Goal: Transaction & Acquisition: Purchase product/service

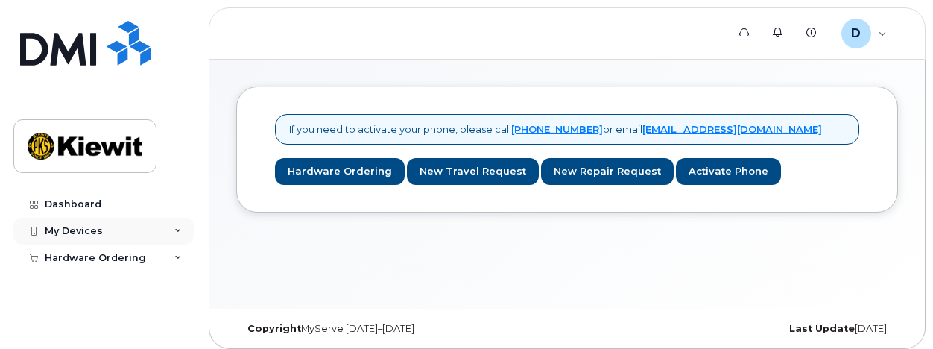
click at [175, 236] on div "My Devices" at bounding box center [103, 231] width 180 height 27
click at [176, 235] on div "My Devices" at bounding box center [103, 231] width 180 height 27
click at [173, 254] on div "Hardware Ordering" at bounding box center [103, 257] width 180 height 27
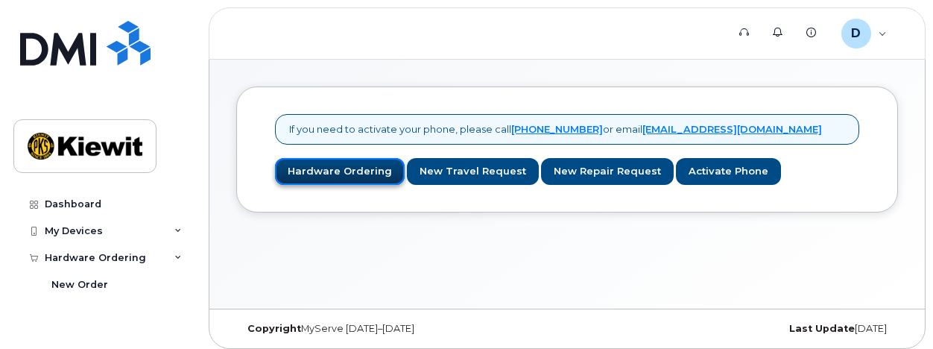
click at [361, 175] on link "Hardware Ordering" at bounding box center [340, 172] width 130 height 28
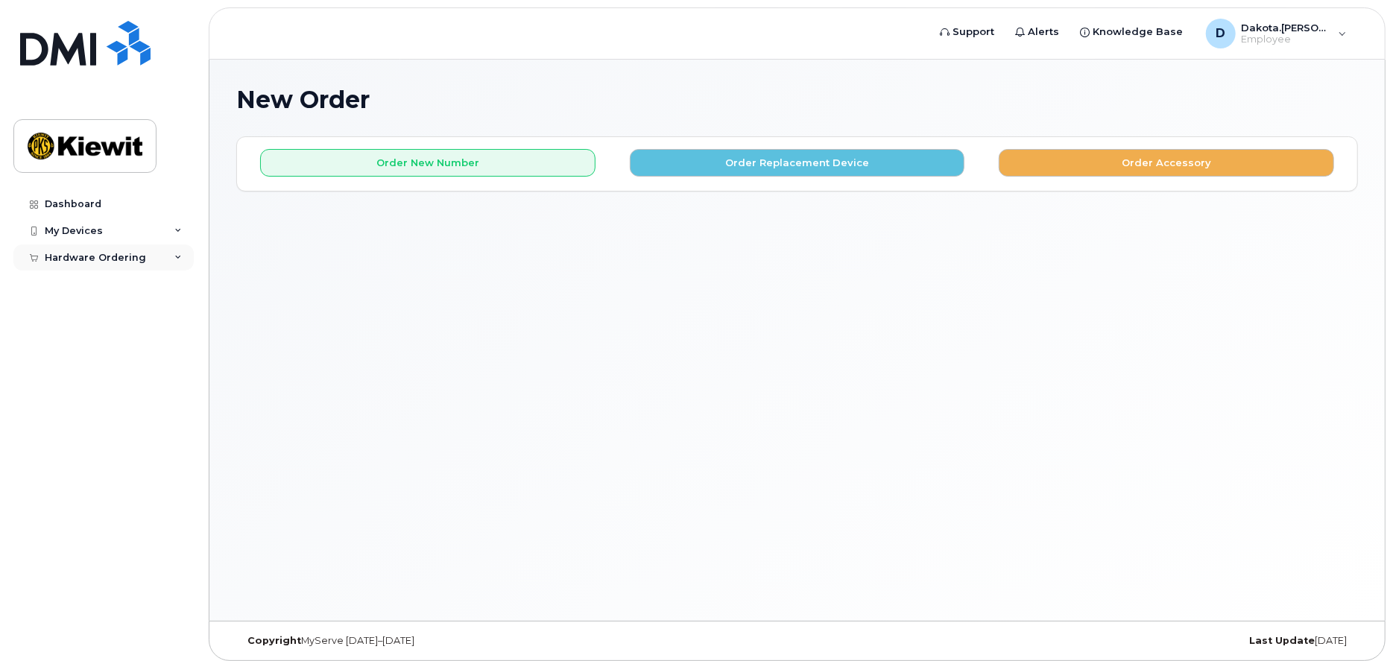
click at [177, 262] on div "Hardware Ordering" at bounding box center [103, 257] width 180 height 27
click at [94, 285] on div "New Order" at bounding box center [79, 284] width 57 height 13
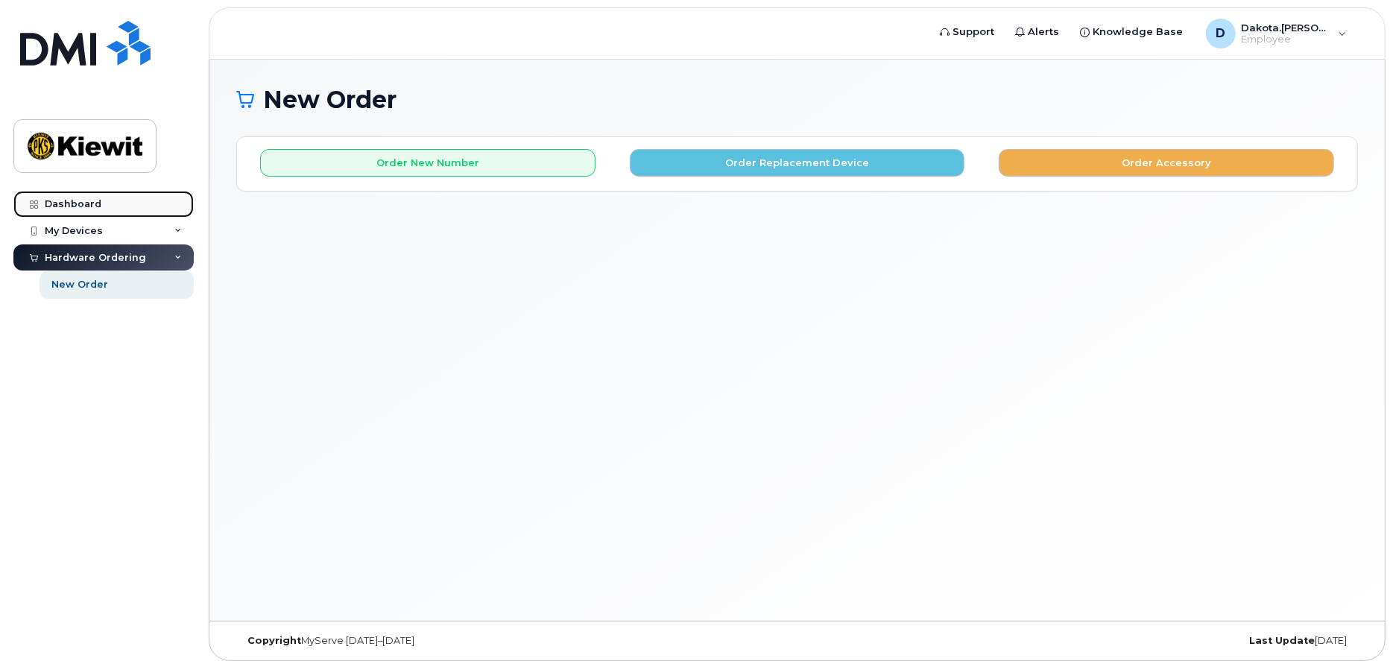
click at [121, 205] on link "Dashboard" at bounding box center [103, 204] width 180 height 27
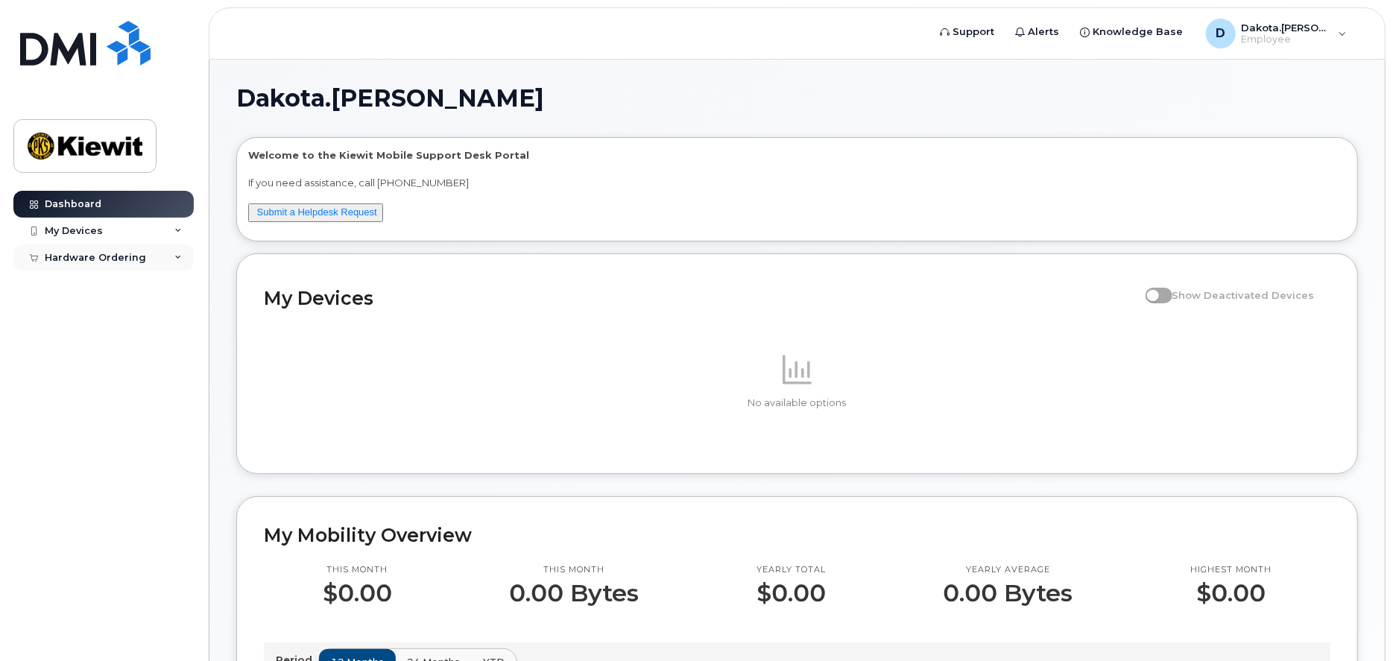
click at [130, 266] on div "Hardware Ordering" at bounding box center [103, 257] width 180 height 27
click at [91, 283] on div "New Order" at bounding box center [79, 284] width 57 height 13
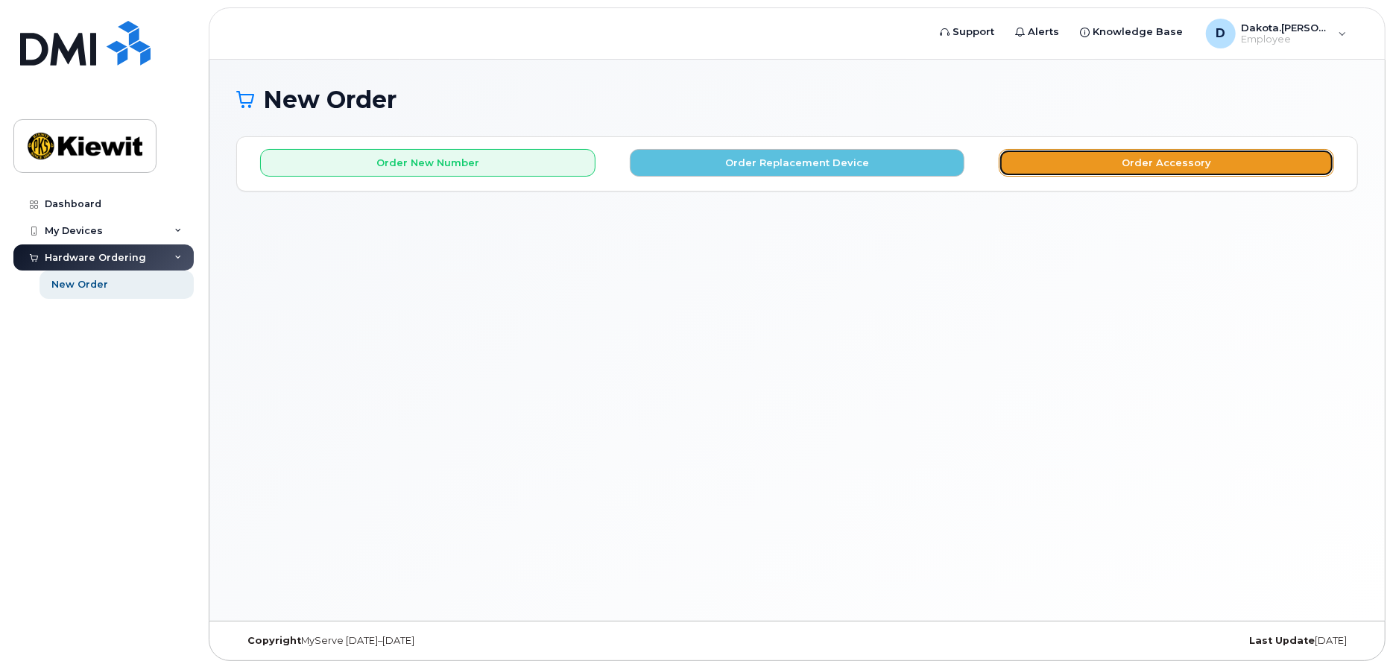
click at [1195, 166] on button "Order Accessory" at bounding box center [1166, 163] width 335 height 28
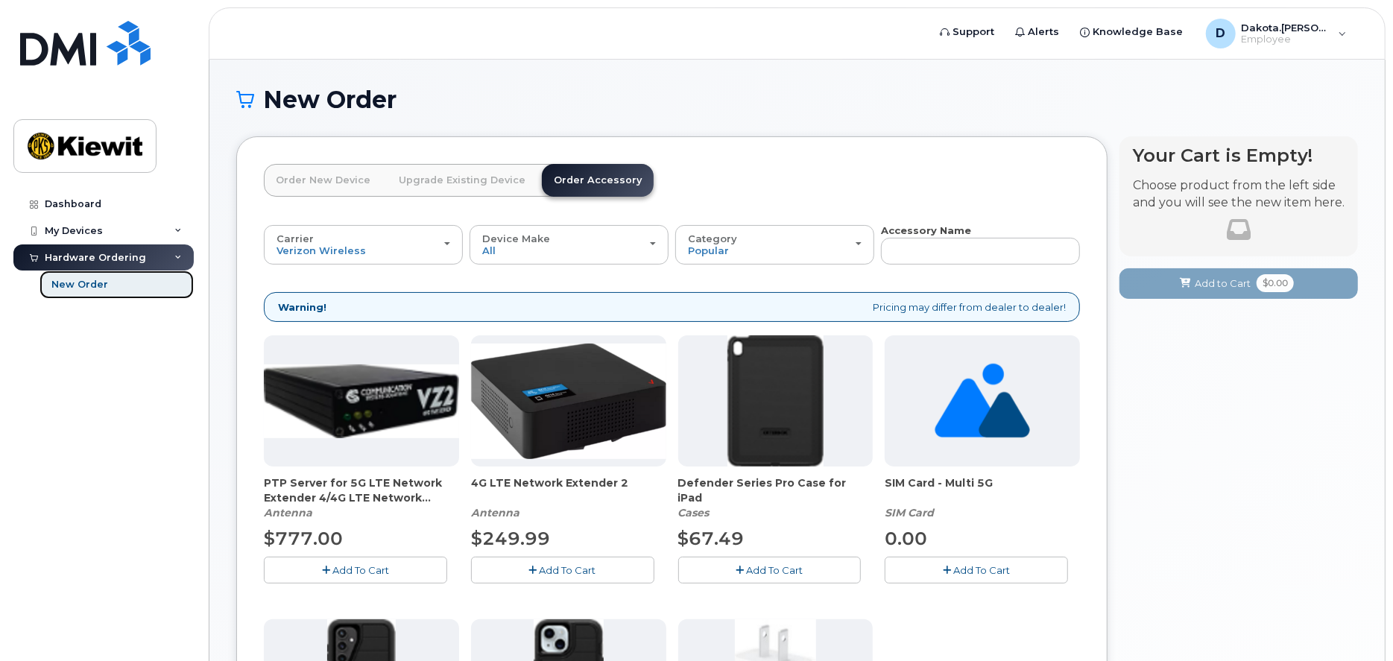
click at [71, 279] on div "New Order" at bounding box center [79, 284] width 57 height 13
click at [63, 253] on div "Hardware Ordering" at bounding box center [95, 258] width 101 height 12
click at [65, 253] on div "Hardware Ordering" at bounding box center [95, 258] width 101 height 12
click at [73, 280] on div "New Order" at bounding box center [79, 284] width 57 height 13
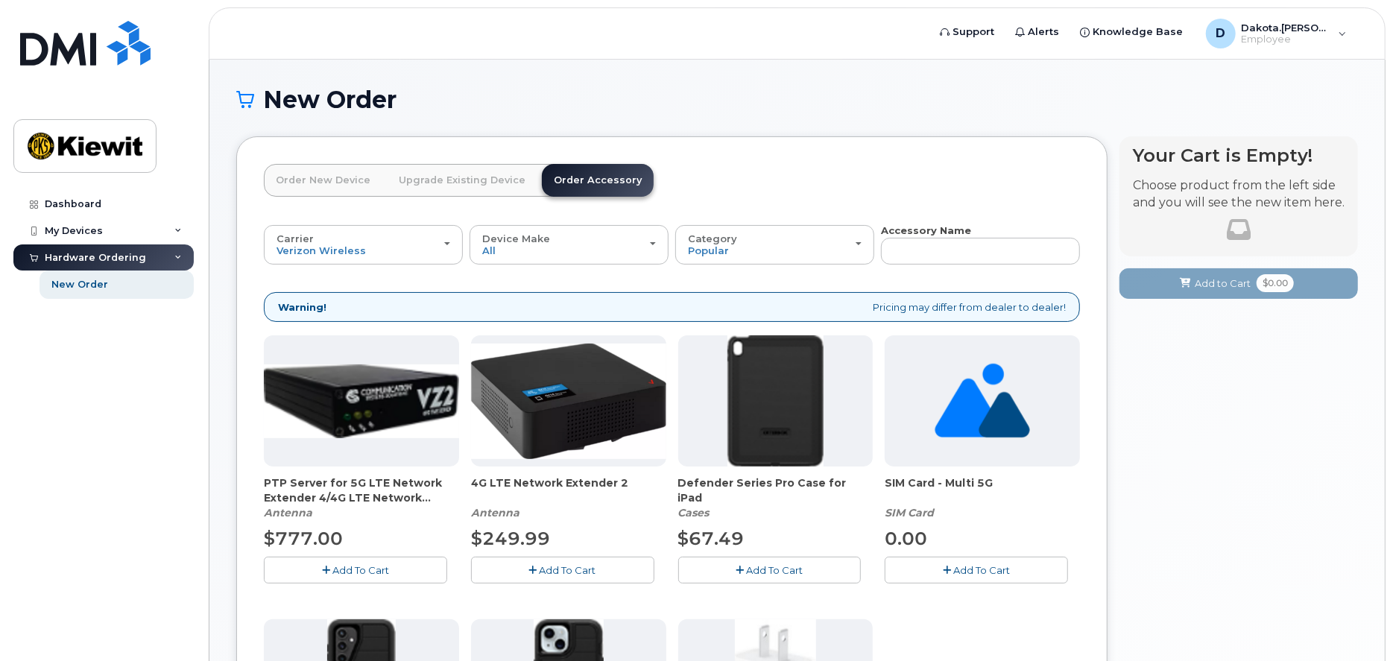
click at [336, 186] on link "Order New Device" at bounding box center [323, 180] width 119 height 33
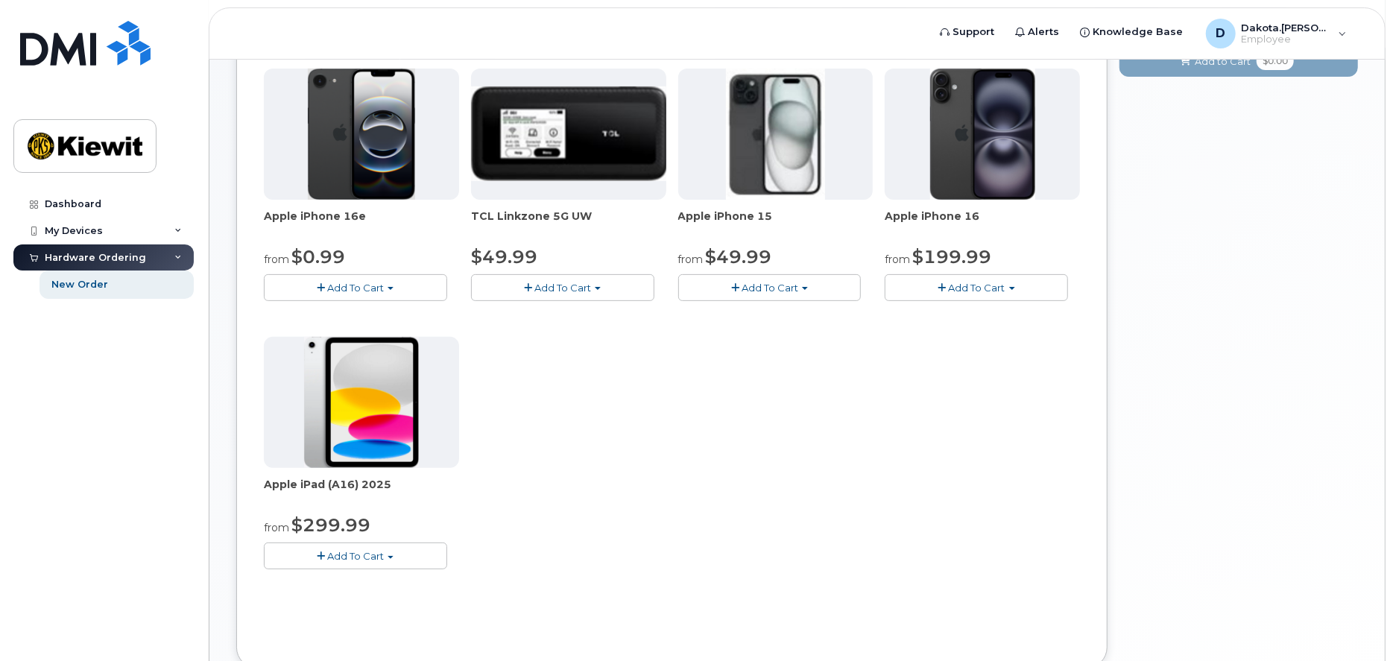
scroll to position [224, 0]
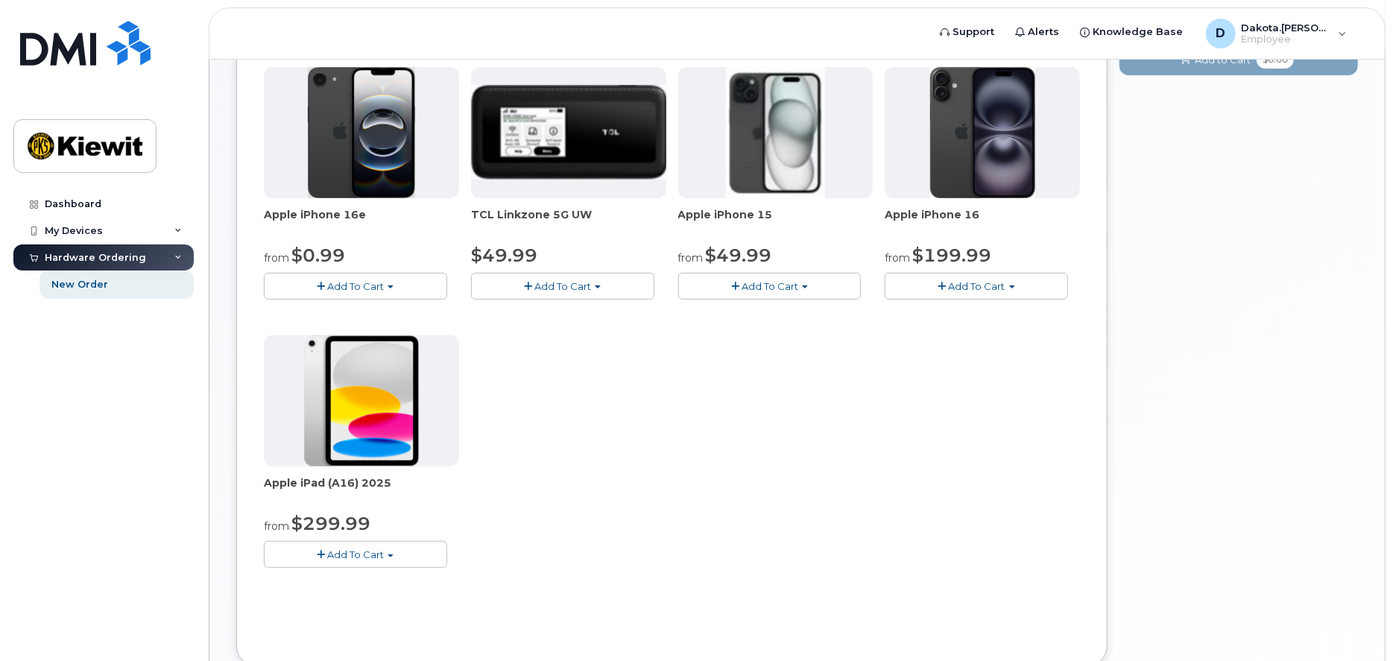
click at [380, 549] on span "Add To Cart" at bounding box center [355, 555] width 57 height 12
click at [464, 494] on div "Apple iPhone 16e from $0.99 Add To Cart $0.99 - 2 Year Activation (128GB) $599.…" at bounding box center [672, 329] width 816 height 525
click at [331, 554] on span "Add To Cart" at bounding box center [355, 555] width 57 height 12
drag, startPoint x: 582, startPoint y: 427, endPoint x: 568, endPoint y: 432, distance: 14.9
click at [582, 427] on div "Apple iPhone 16e from $0.99 Add To Cart $0.99 - 2 Year Activation (128GB) $599.…" at bounding box center [672, 329] width 816 height 525
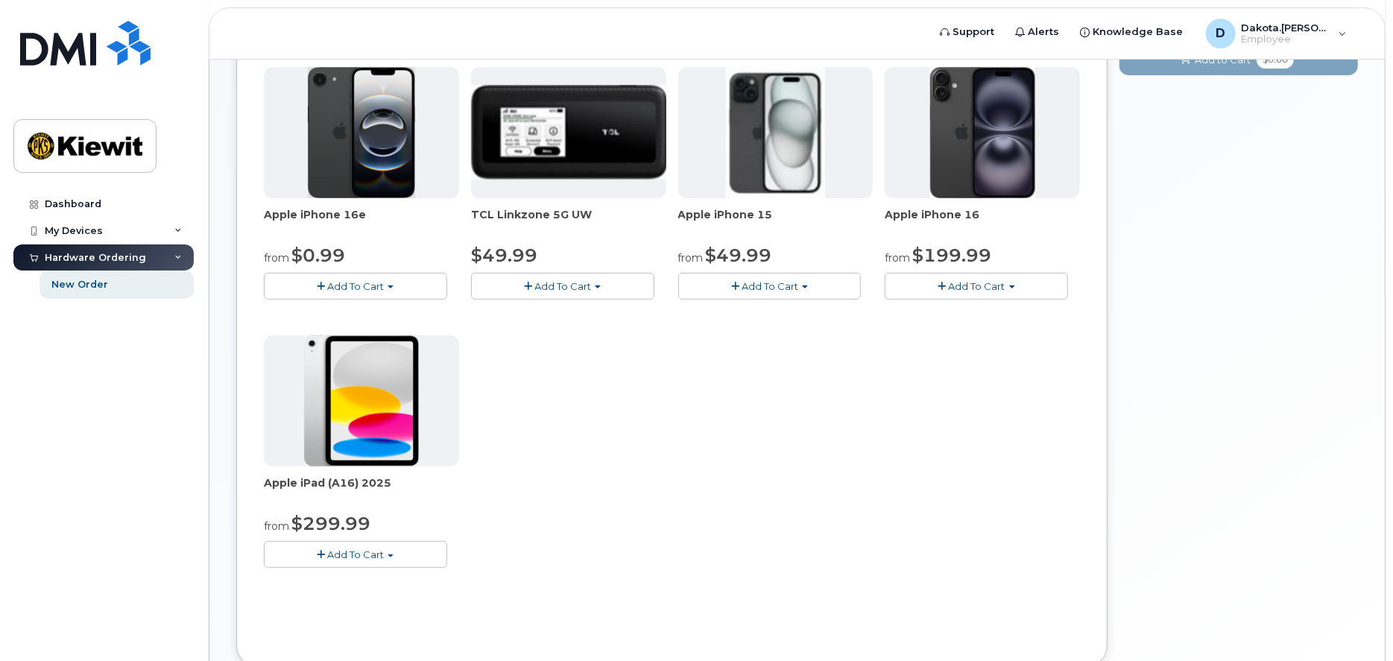
click at [381, 545] on button "Add To Cart" at bounding box center [355, 554] width 183 height 26
click at [367, 599] on link "$499.99 - Full Retail (128GB)" at bounding box center [371, 600] width 206 height 19
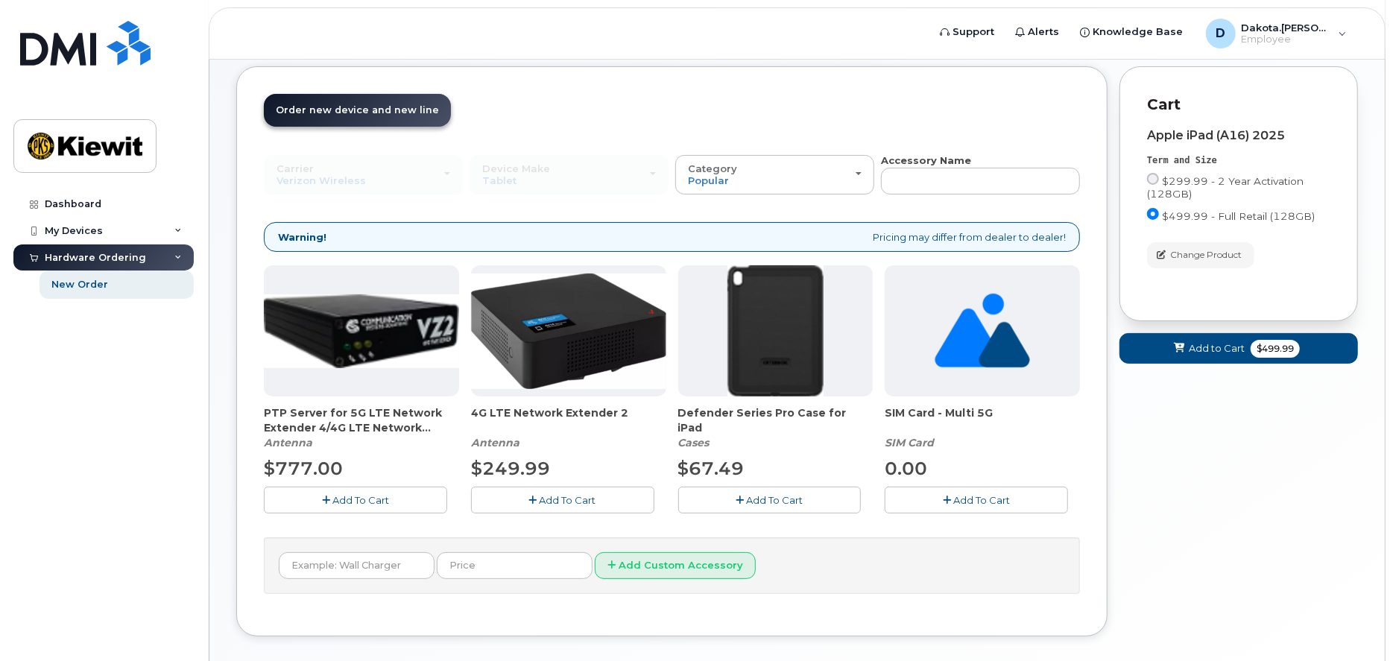
scroll to position [0, 0]
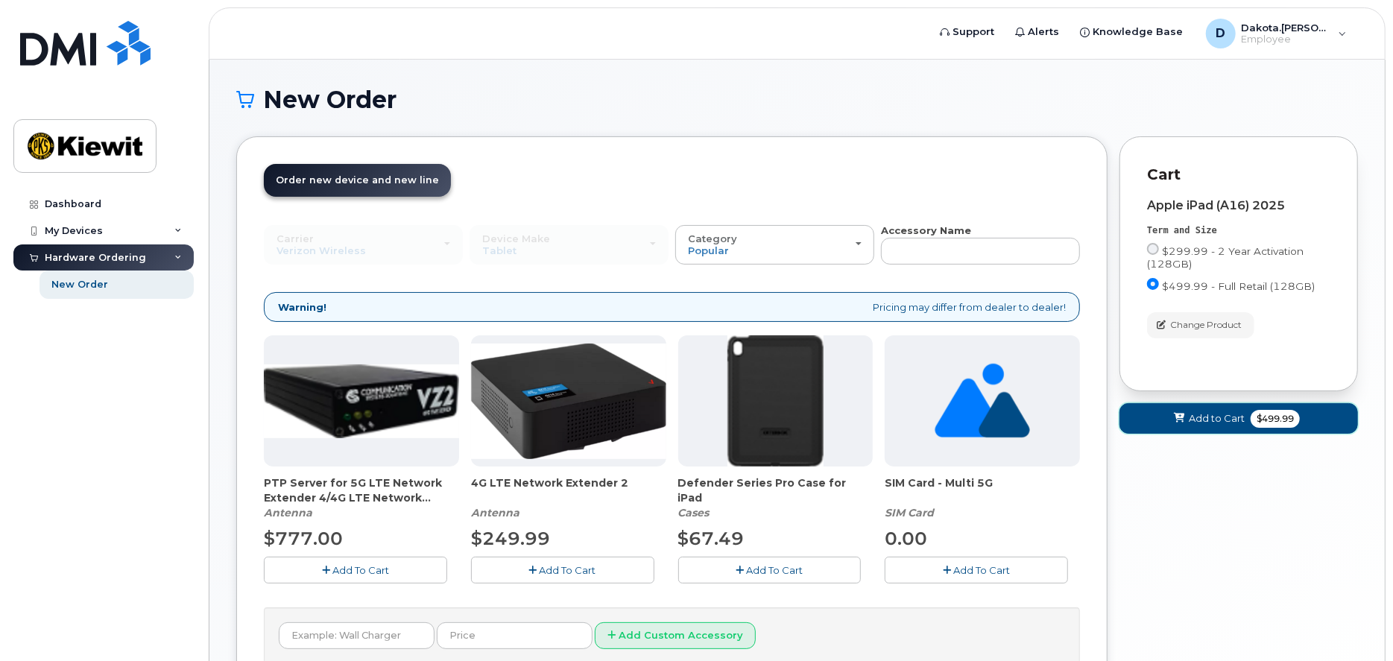
click at [1174, 418] on icon at bounding box center [1179, 419] width 10 height 10
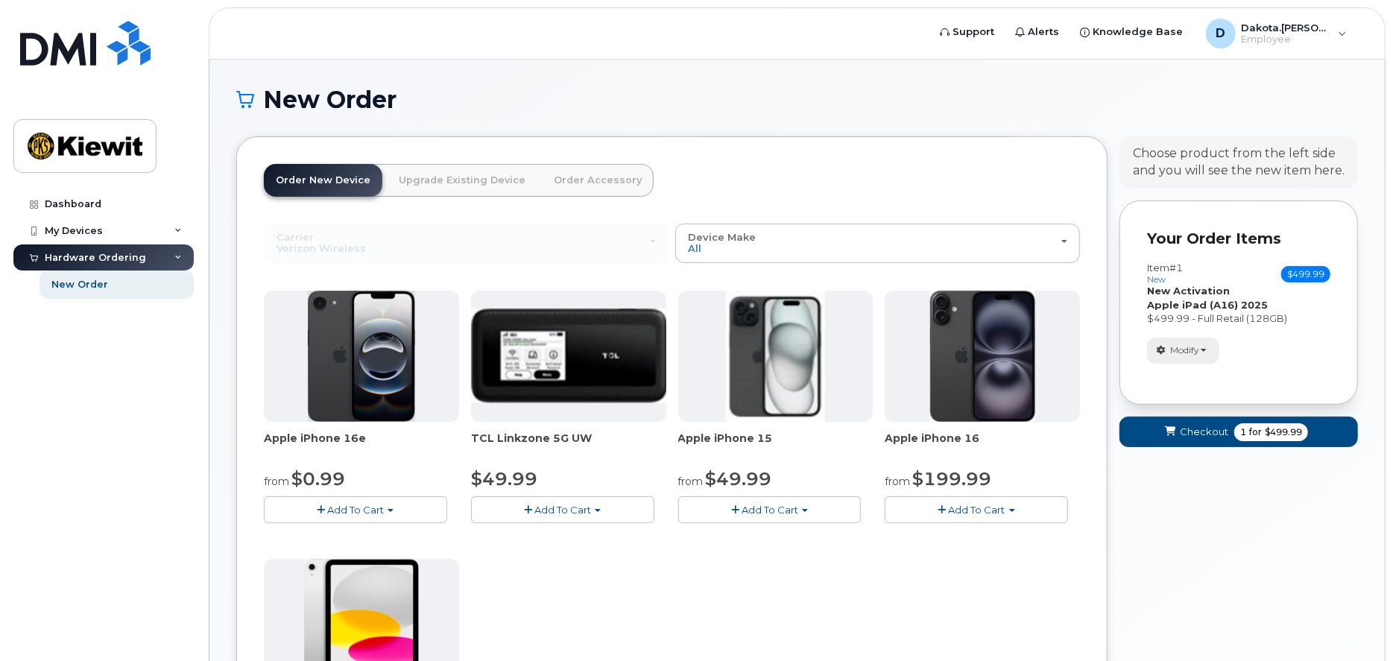
click at [1205, 355] on button "Modify" at bounding box center [1183, 351] width 72 height 26
click at [1205, 374] on link "change" at bounding box center [1219, 373] width 142 height 18
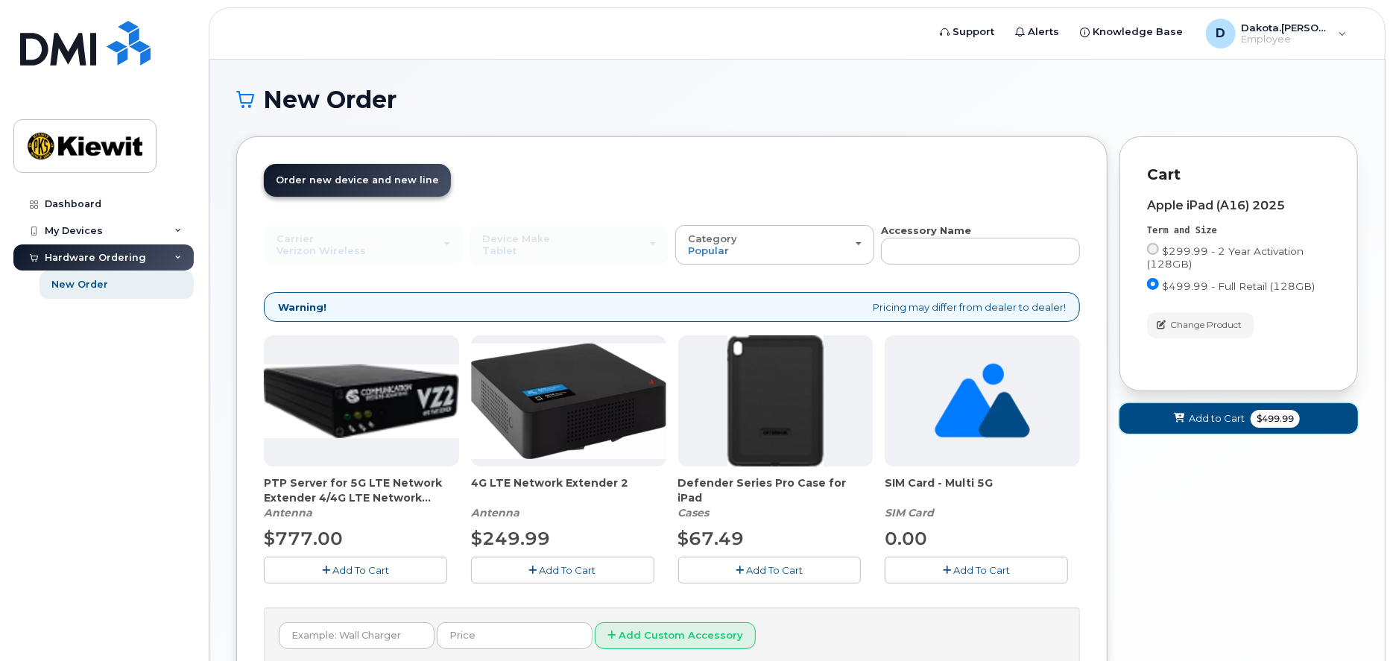
click at [1182, 418] on icon at bounding box center [1179, 419] width 10 height 10
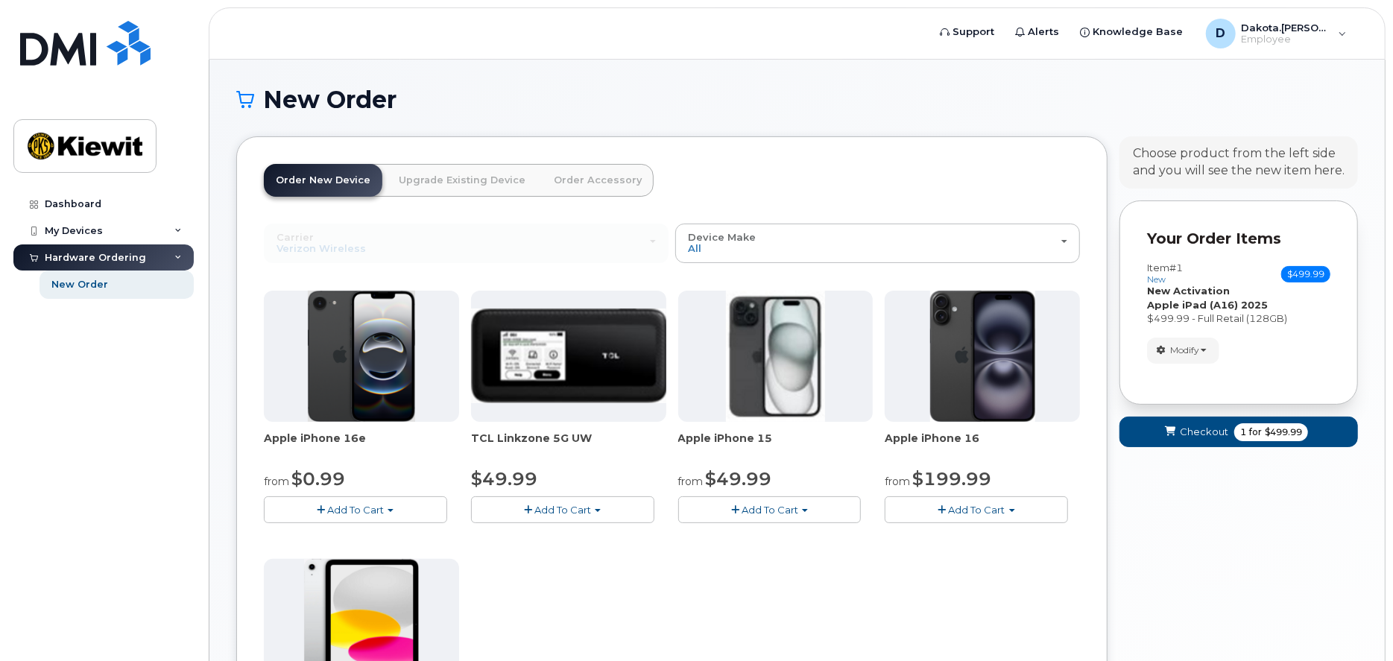
click at [1178, 146] on div "Choose product from the left side and you will see the new item here." at bounding box center [1239, 162] width 212 height 34
click at [1328, 34] on span "Employee" at bounding box center [1286, 40] width 89 height 12
click at [1022, 103] on h1 "New Order" at bounding box center [797, 99] width 1122 height 26
click at [1166, 560] on div "Your Cart is Empty! Choose product from the left side and you will see the new …" at bounding box center [1238, 524] width 238 height 777
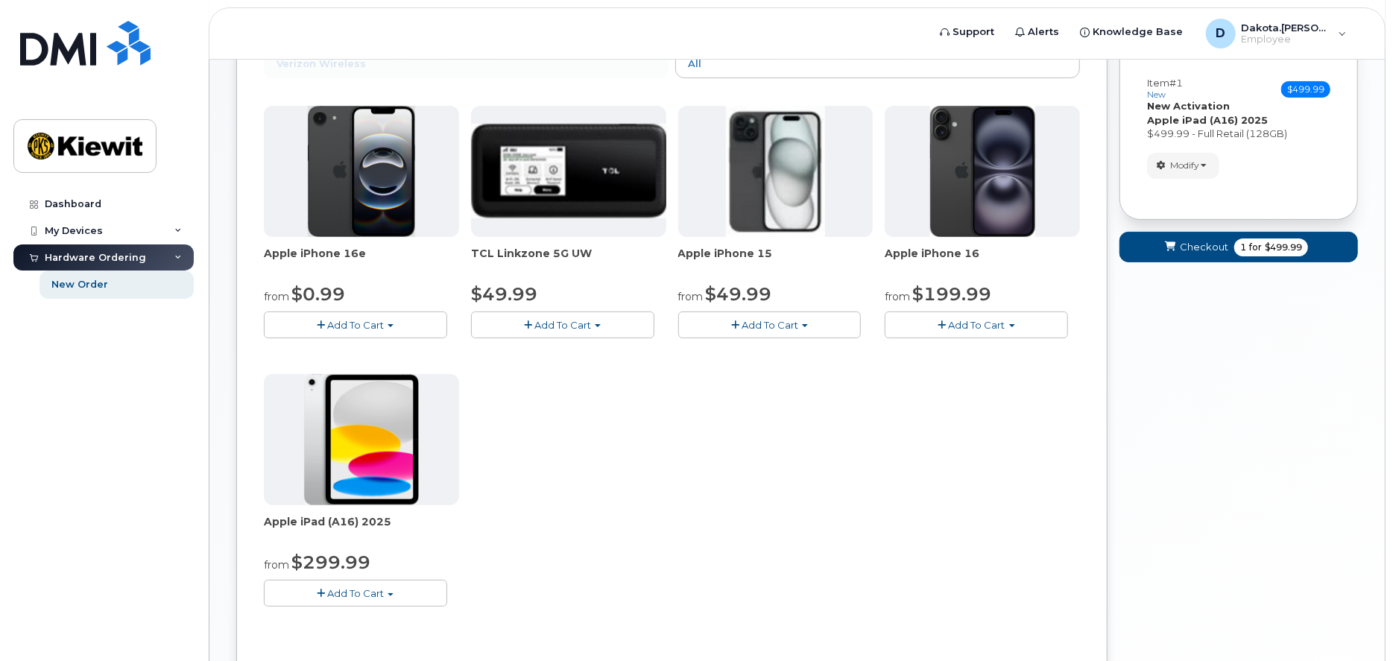
scroll to position [248, 0]
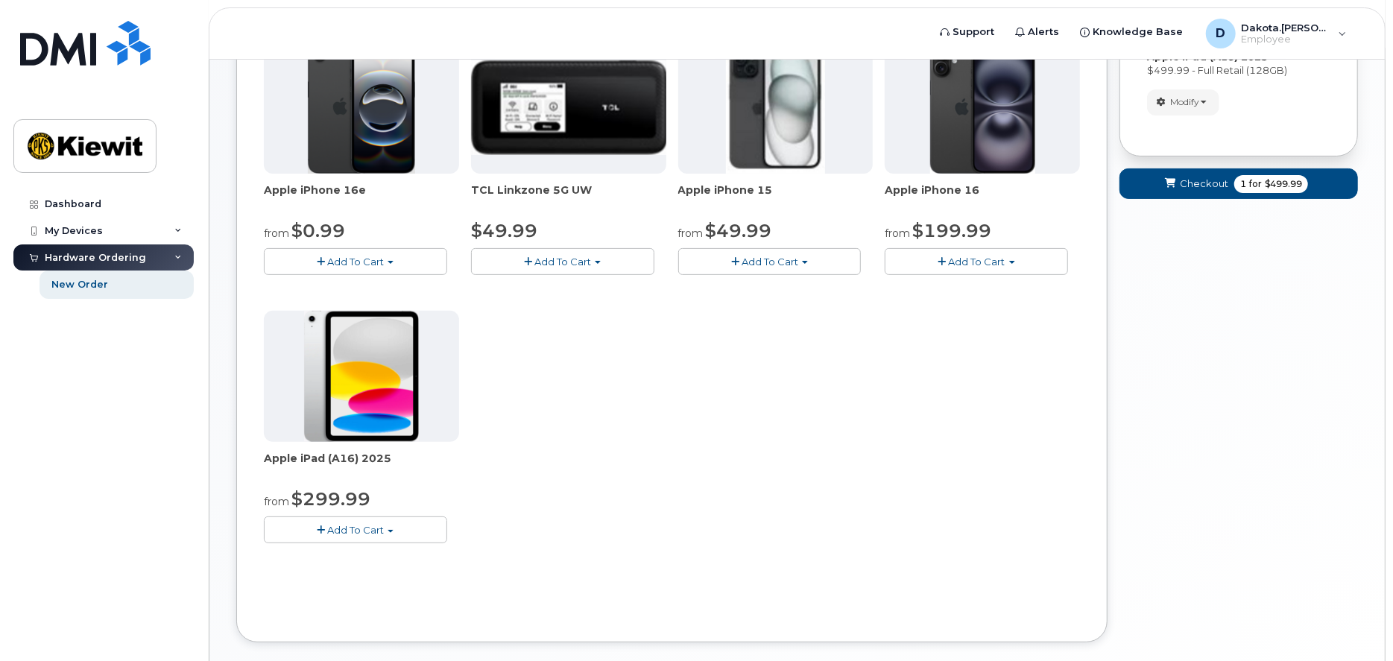
click at [1005, 519] on div "Apple iPhone 16e from $0.99 Add To Cart $0.99 - 2 Year Activation (128GB) $599.…" at bounding box center [672, 304] width 816 height 525
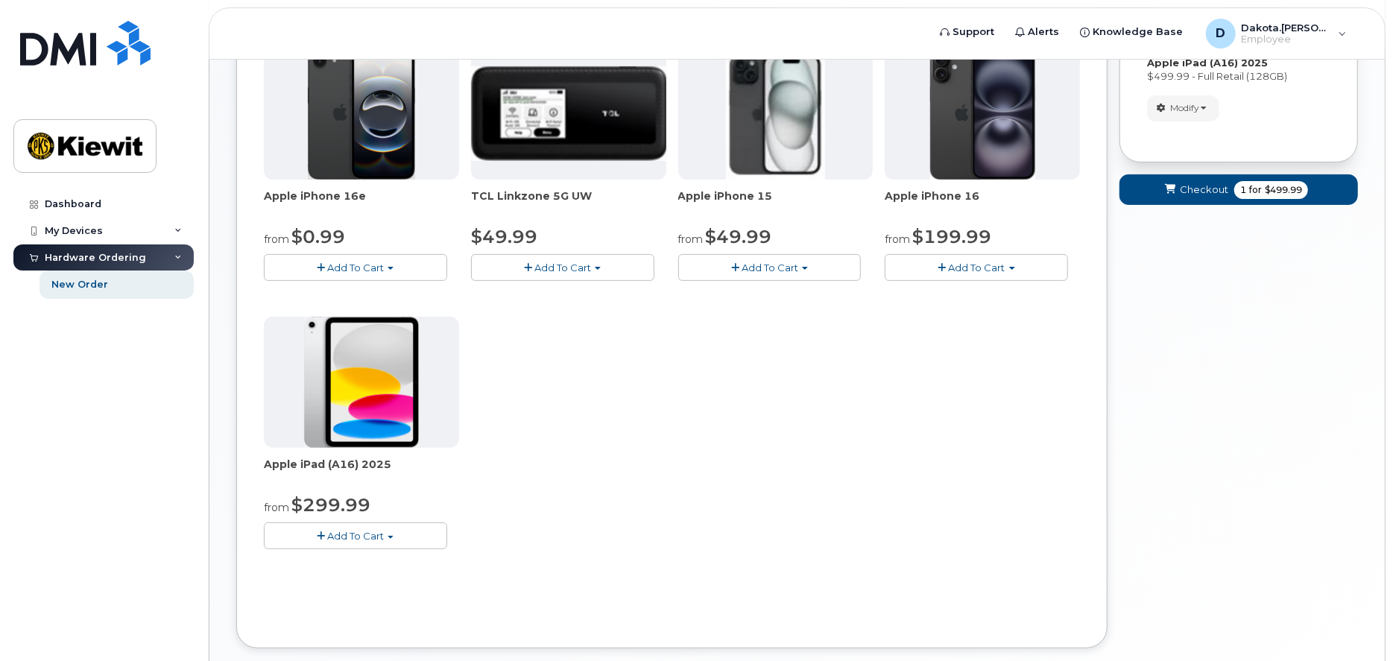
scroll to position [298, 0]
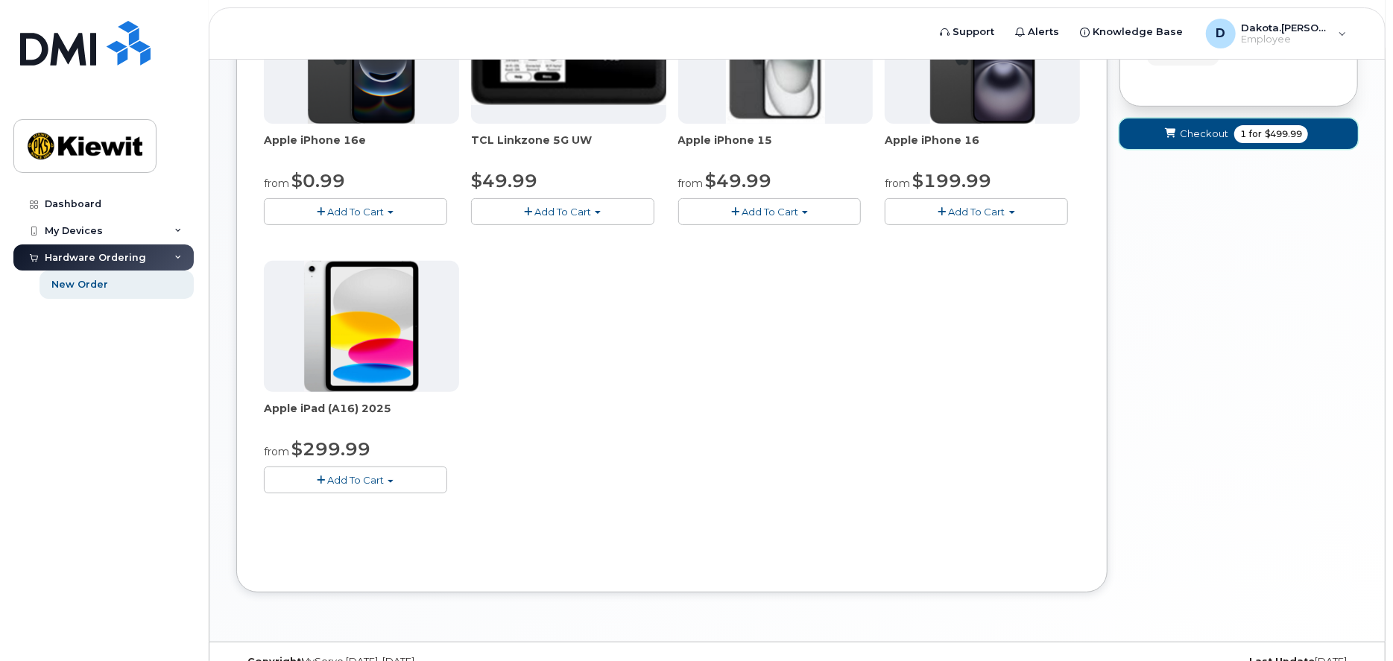
click at [1168, 138] on span "submit" at bounding box center [1170, 134] width 14 height 14
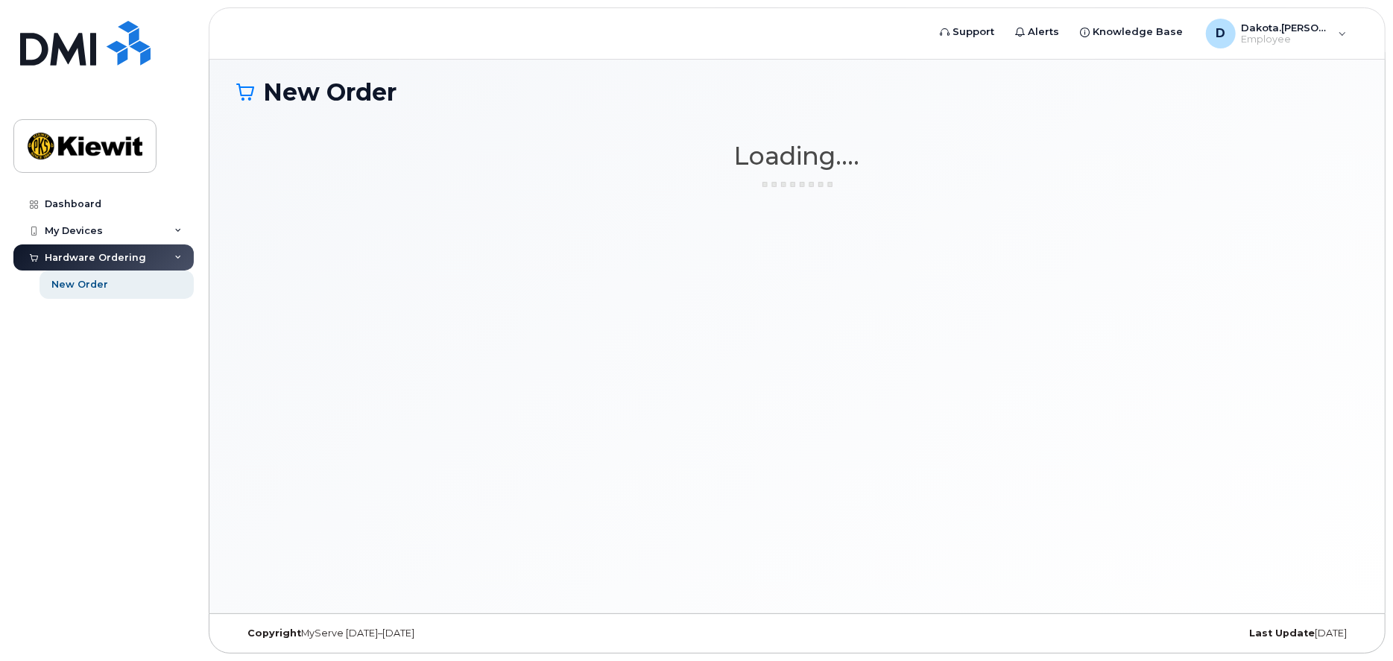
scroll to position [7, 0]
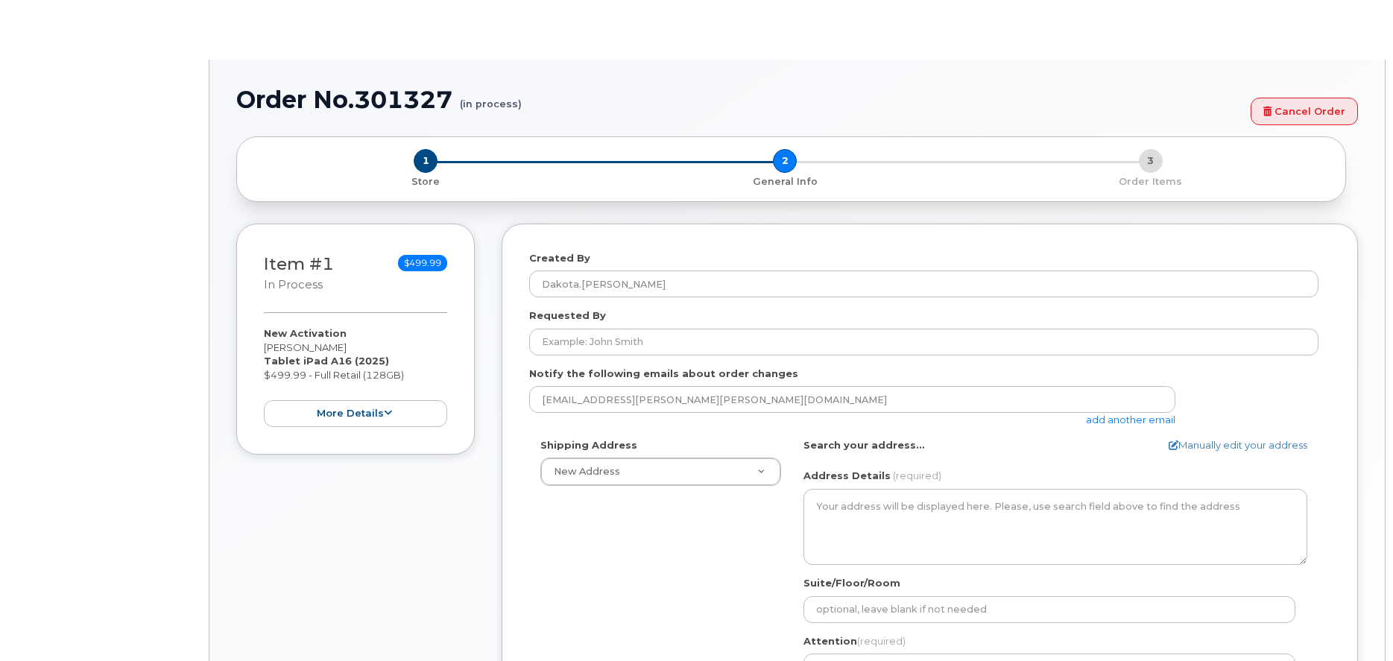
select select
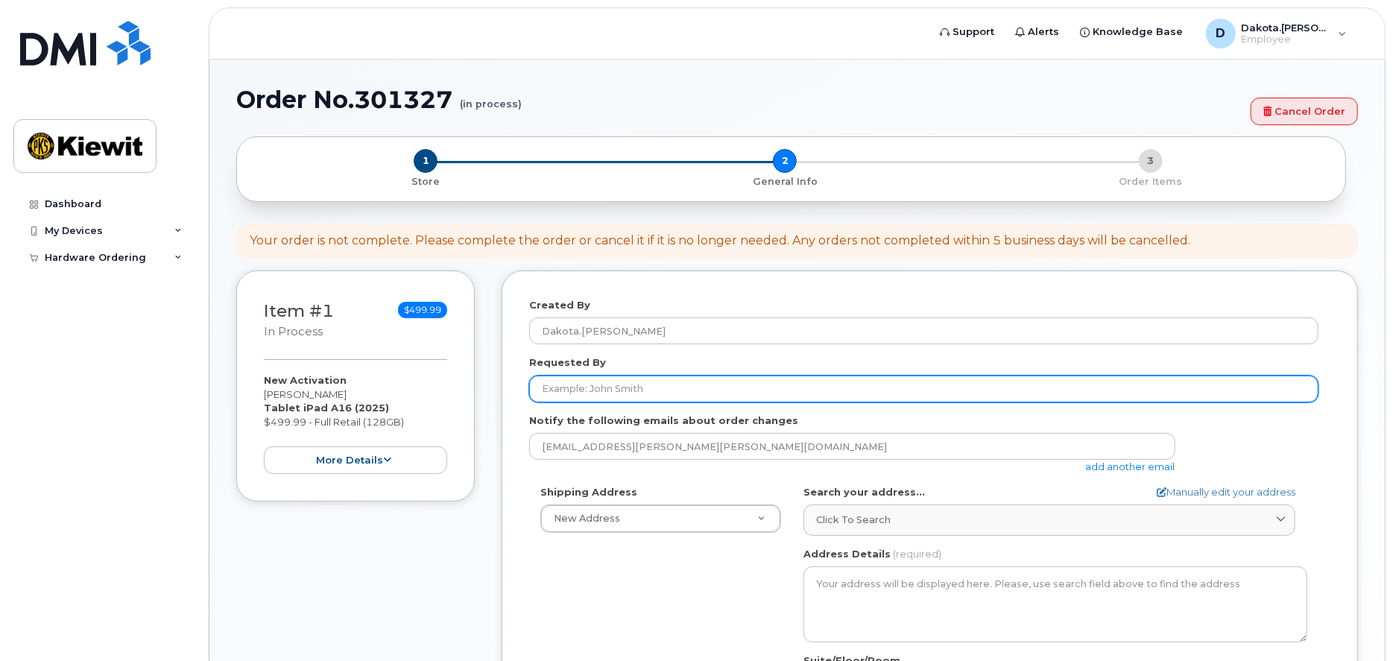
click at [686, 399] on input "Requested By" at bounding box center [923, 389] width 789 height 27
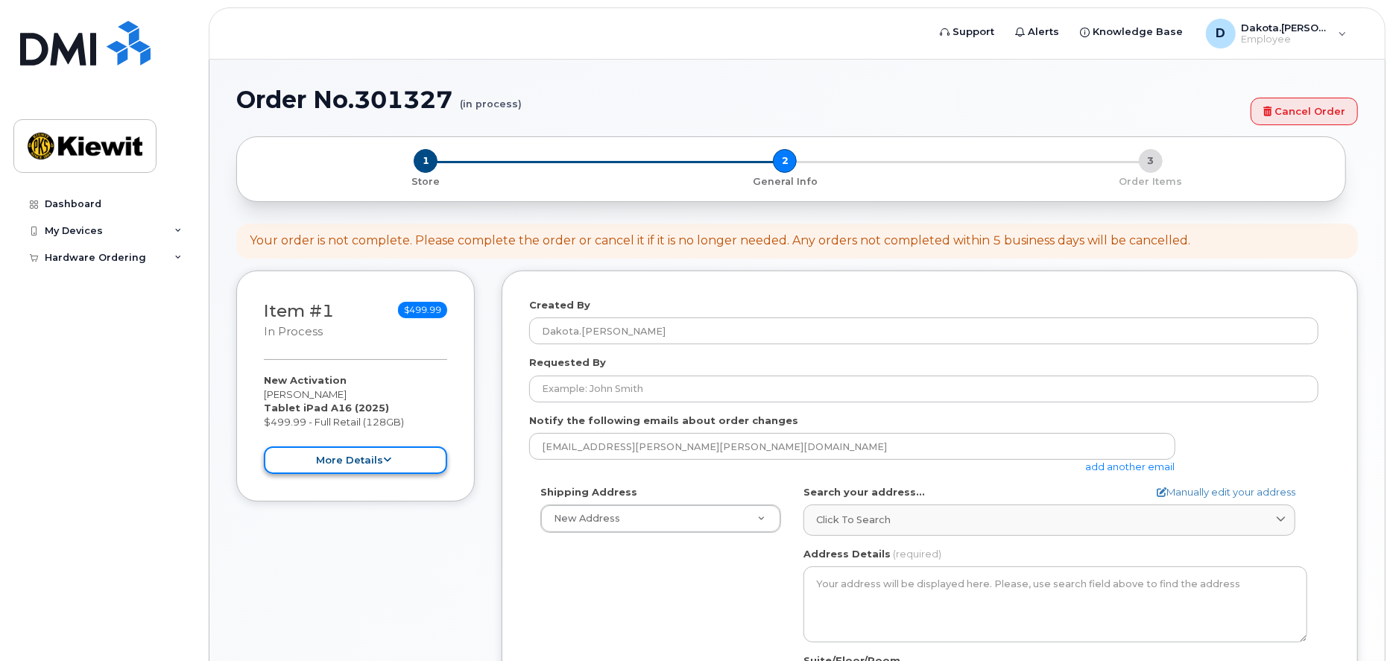
click at [410, 461] on button "more details" at bounding box center [355, 460] width 183 height 28
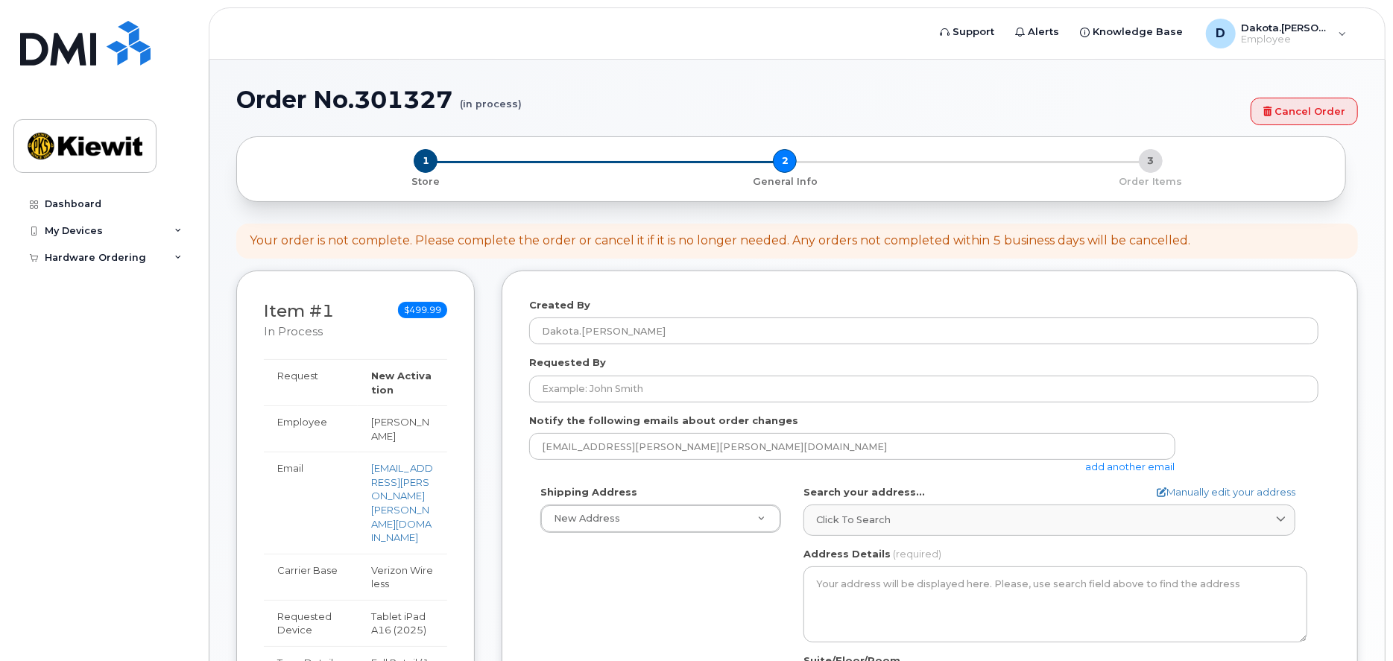
click at [563, 598] on div "Shipping Address New Address New Address AB Search your address... Manually edi…" at bounding box center [923, 656] width 789 height 342
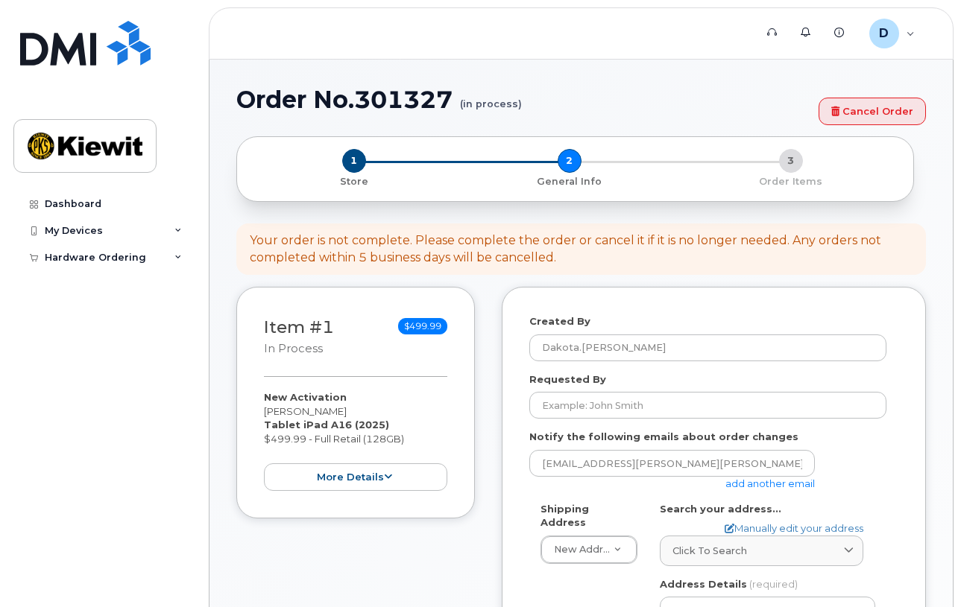
select select
